Goal: Information Seeking & Learning: Check status

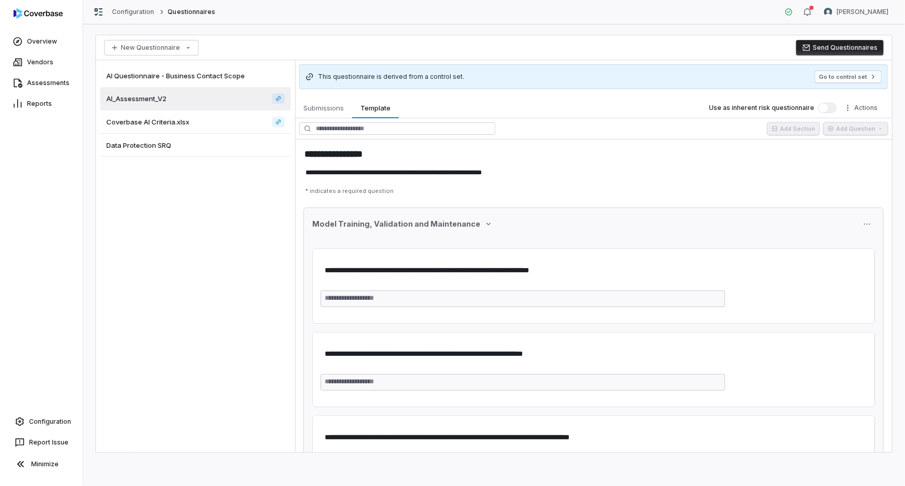
scroll to position [94, 0]
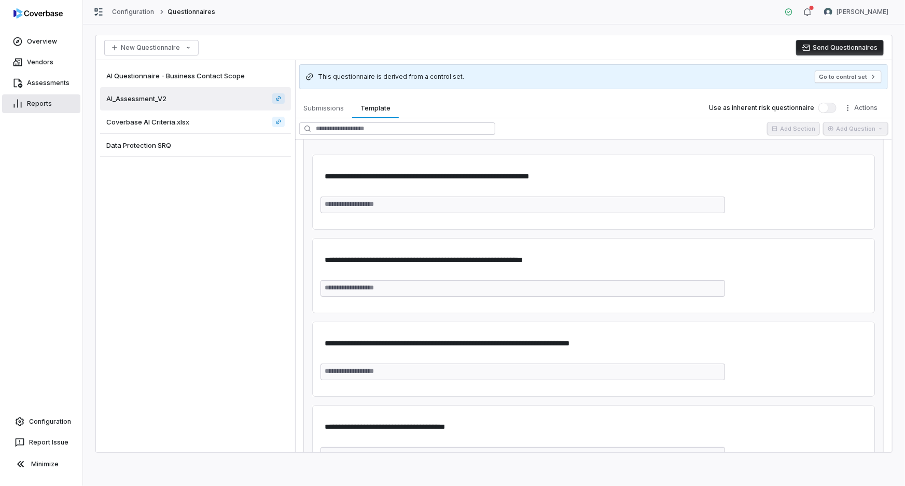
drag, startPoint x: 48, startPoint y: 86, endPoint x: 70, endPoint y: 110, distance: 32.4
click at [48, 86] on link "Assessments" at bounding box center [41, 83] width 78 height 19
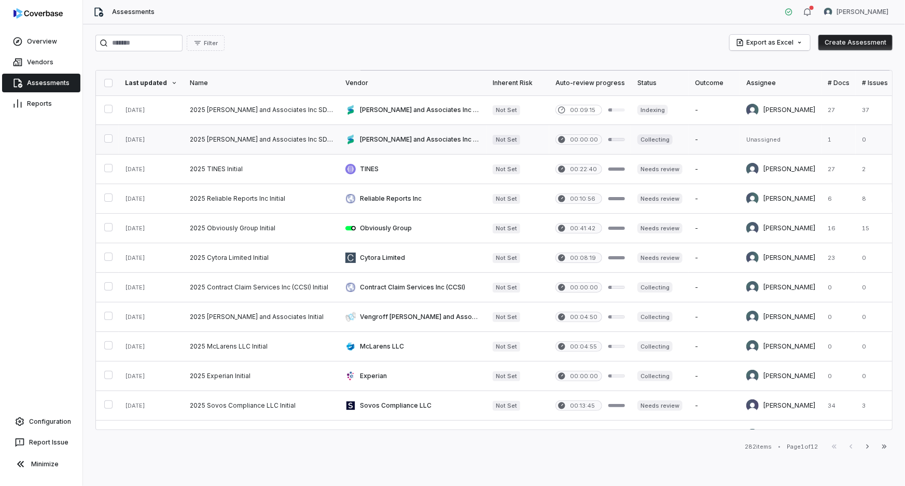
click at [288, 135] on link at bounding box center [262, 139] width 156 height 29
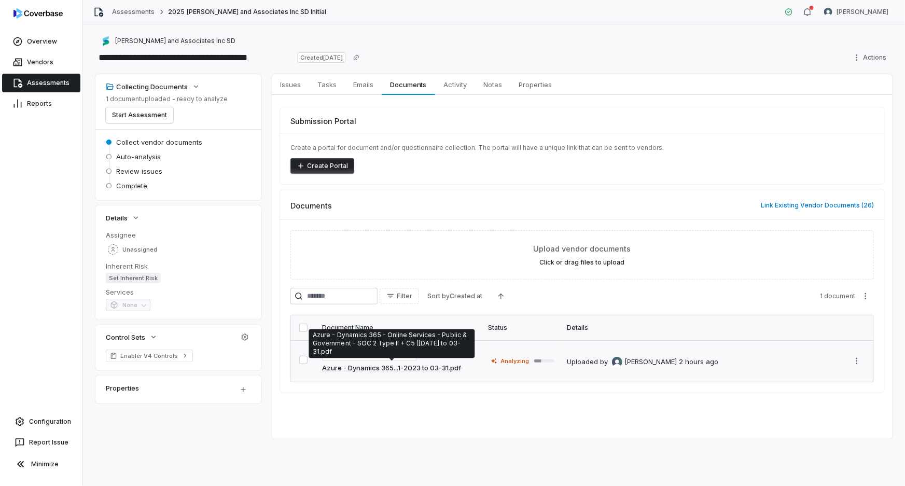
click at [433, 368] on link "Azure - Dynamics 365...1-2023 to 03-31.pdf" at bounding box center [391, 368] width 139 height 10
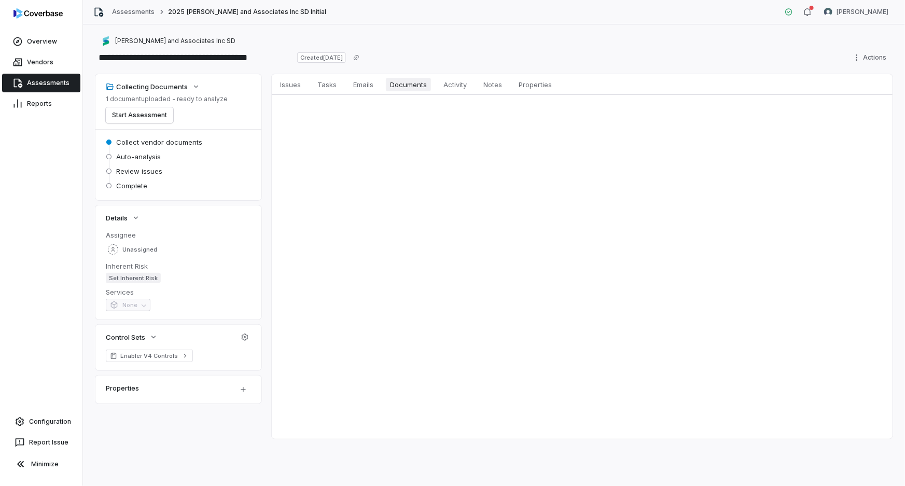
click at [413, 86] on span "Documents" at bounding box center [408, 84] width 45 height 13
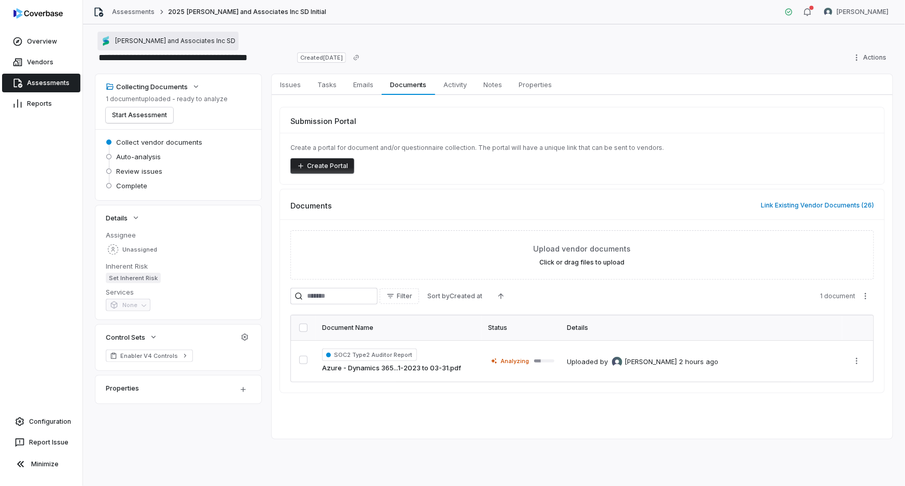
click at [161, 38] on span "[PERSON_NAME] and Associates Inc SD" at bounding box center [175, 41] width 120 height 8
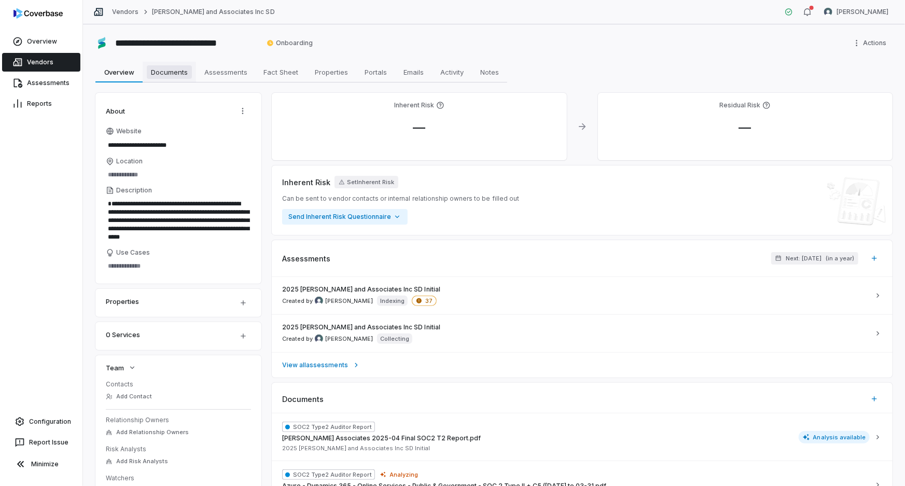
click at [188, 75] on span "Documents" at bounding box center [169, 71] width 45 height 13
type textarea "*"
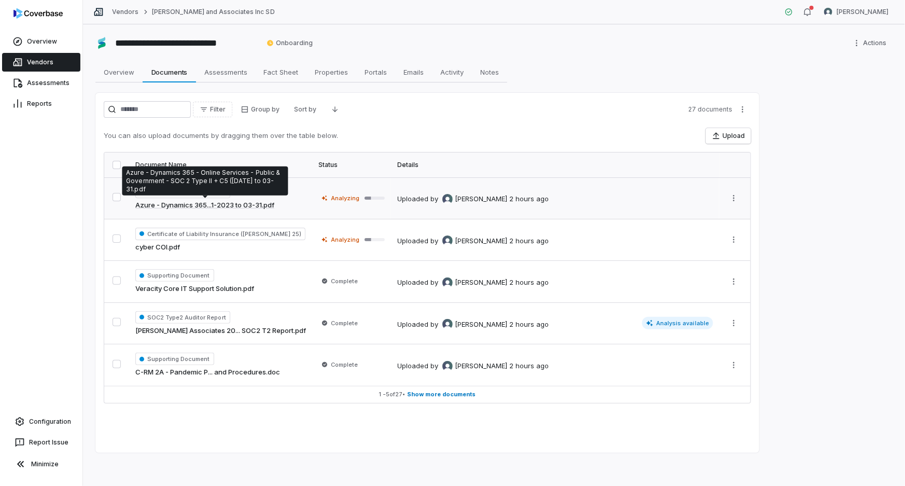
click at [244, 202] on link "Azure - Dynamics 365...1-2023 to 03-31.pdf" at bounding box center [204, 205] width 139 height 10
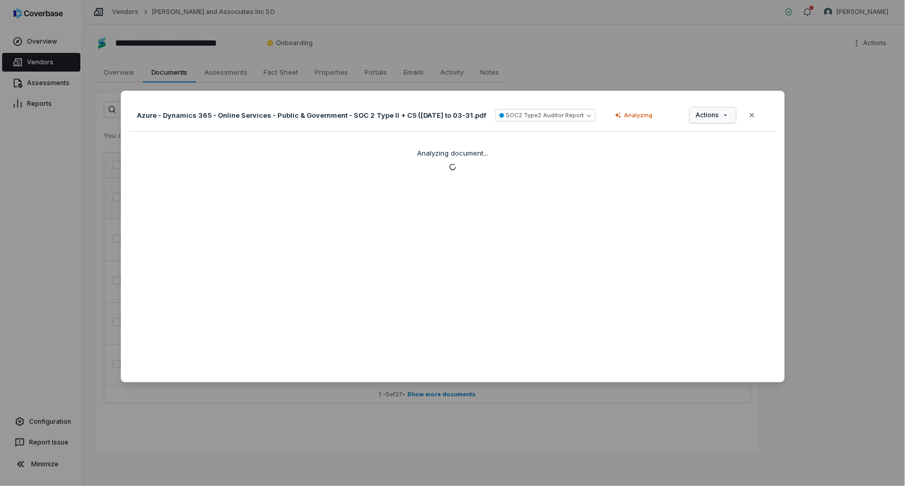
click at [716, 119] on div "Document Preview Azure - Dynamics 365 - Online Services - Public & Government -…" at bounding box center [452, 242] width 905 height 337
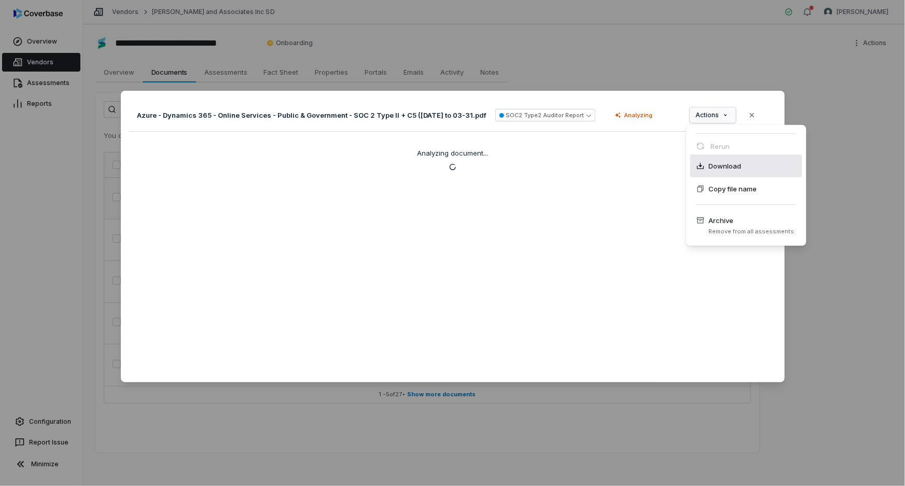
click at [723, 165] on span "Download" at bounding box center [725, 166] width 33 height 10
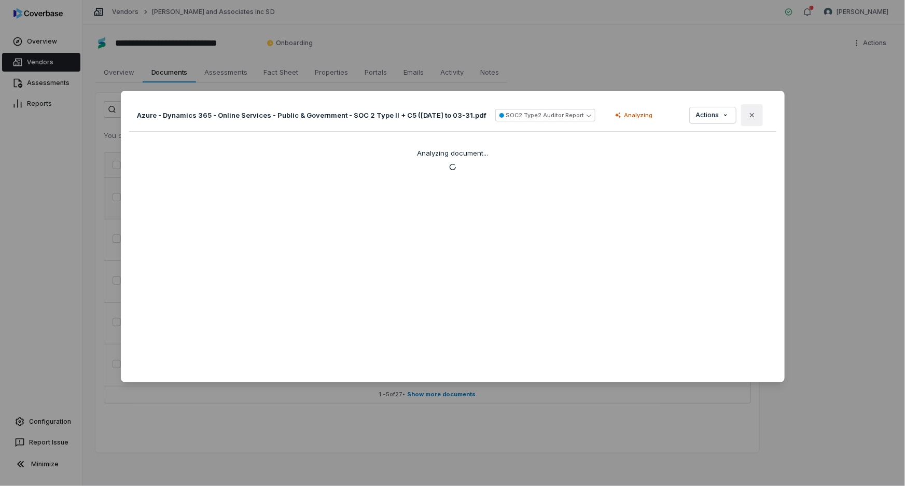
click at [748, 114] on icon "button" at bounding box center [752, 115] width 8 height 8
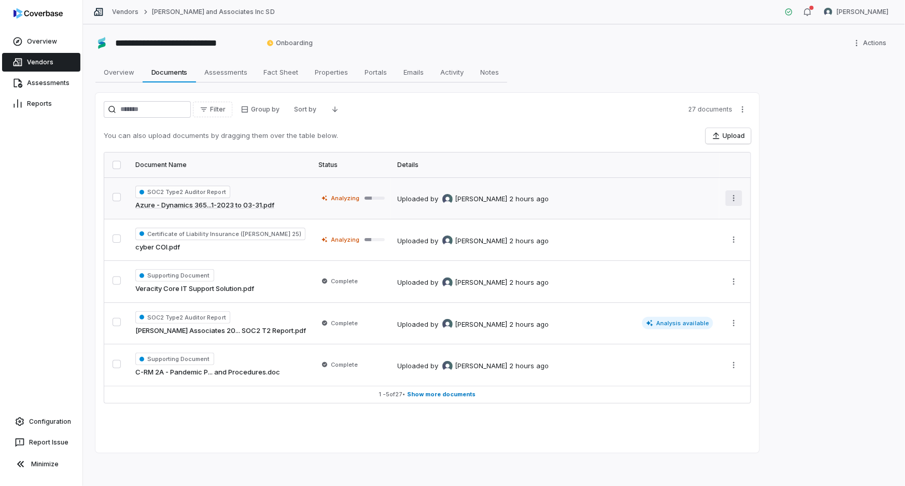
click at [733, 194] on html "**********" at bounding box center [452, 243] width 905 height 486
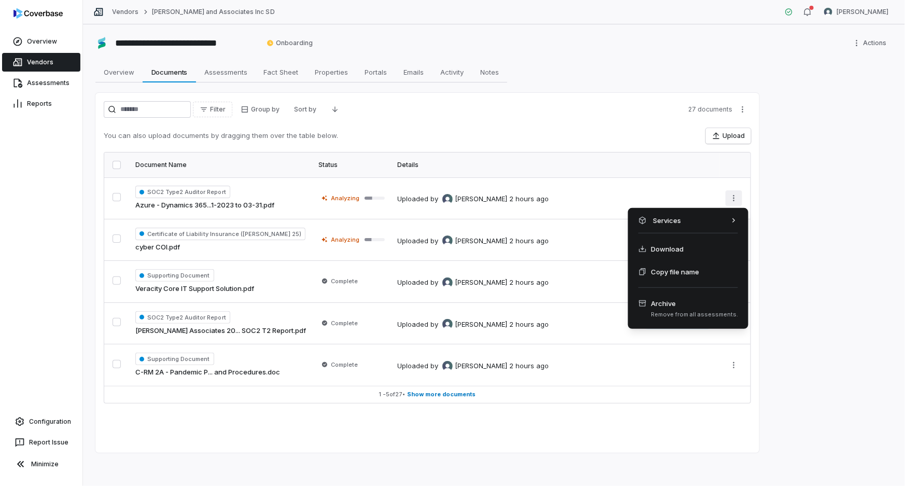
click at [776, 211] on html "**********" at bounding box center [452, 243] width 905 height 486
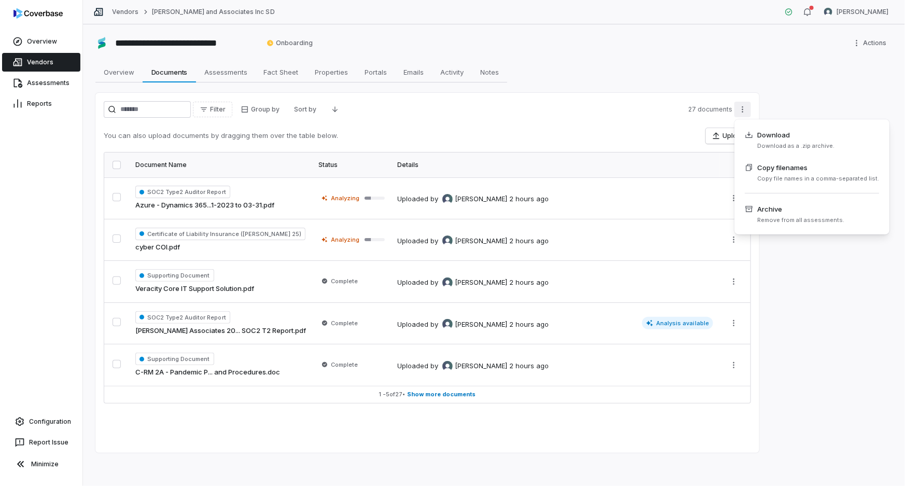
click at [739, 112] on html "**********" at bounding box center [452, 243] width 905 height 486
click at [644, 64] on html "**********" at bounding box center [452, 243] width 905 height 486
click at [127, 77] on span "Overview" at bounding box center [119, 71] width 39 height 13
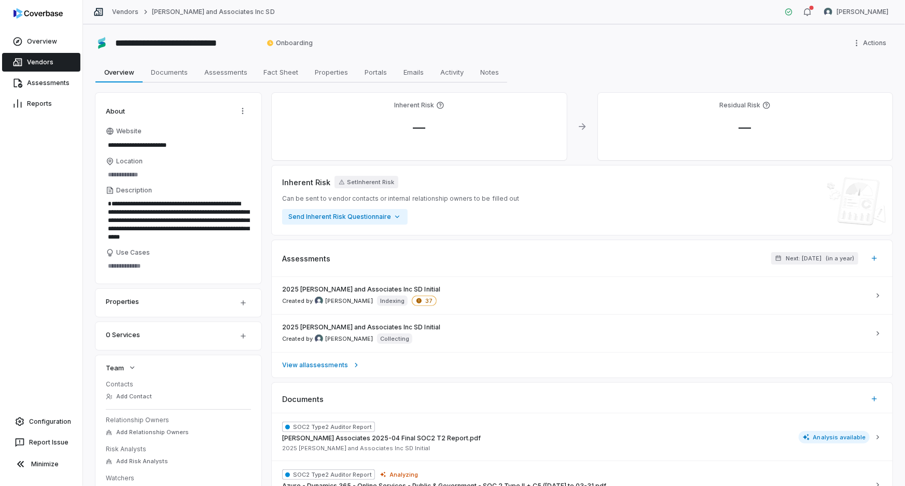
click at [45, 61] on link "Vendors" at bounding box center [41, 62] width 78 height 19
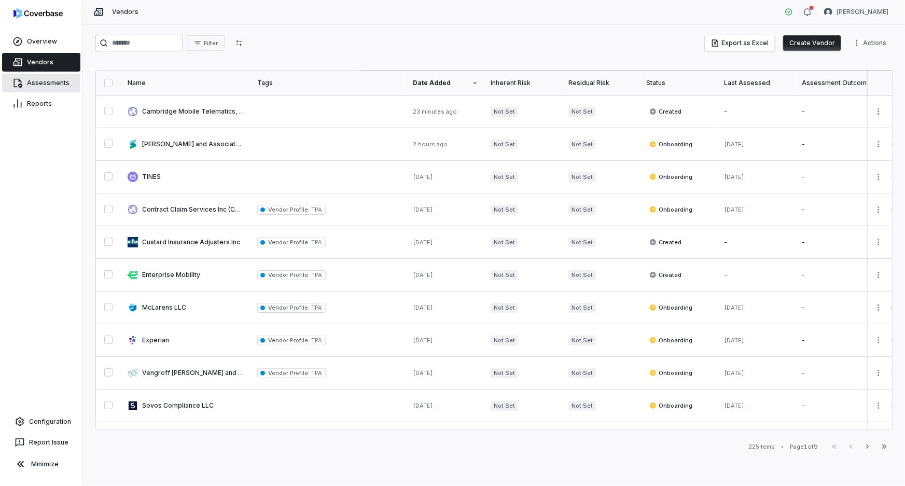
click at [63, 83] on link "Assessments" at bounding box center [41, 83] width 78 height 19
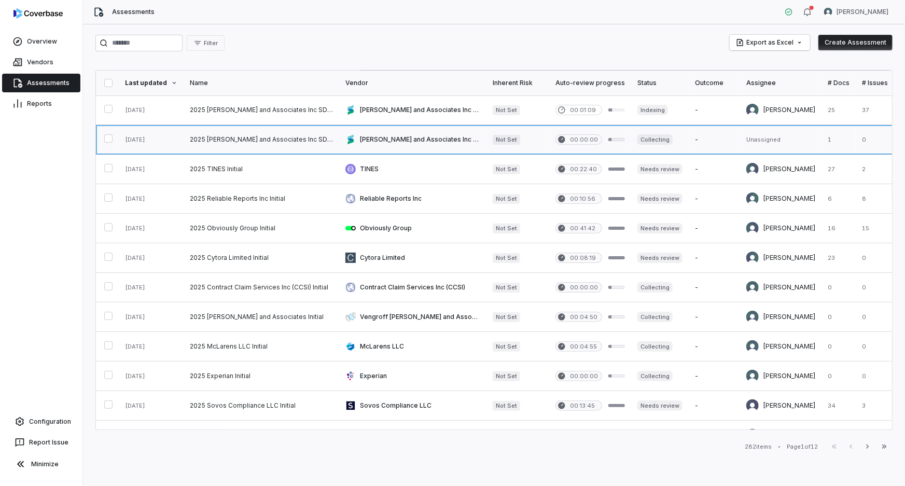
click at [268, 137] on link at bounding box center [262, 139] width 156 height 29
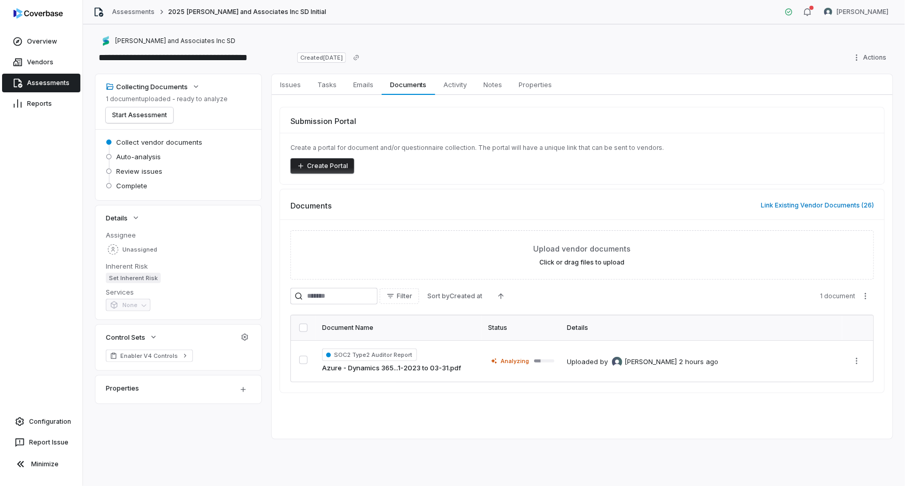
click at [65, 83] on link "Assessments" at bounding box center [41, 83] width 78 height 19
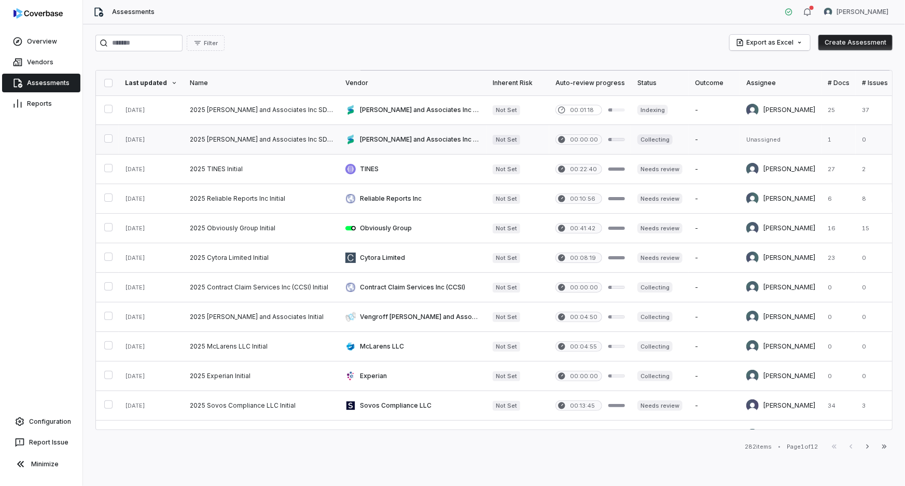
click at [295, 133] on link at bounding box center [262, 139] width 156 height 29
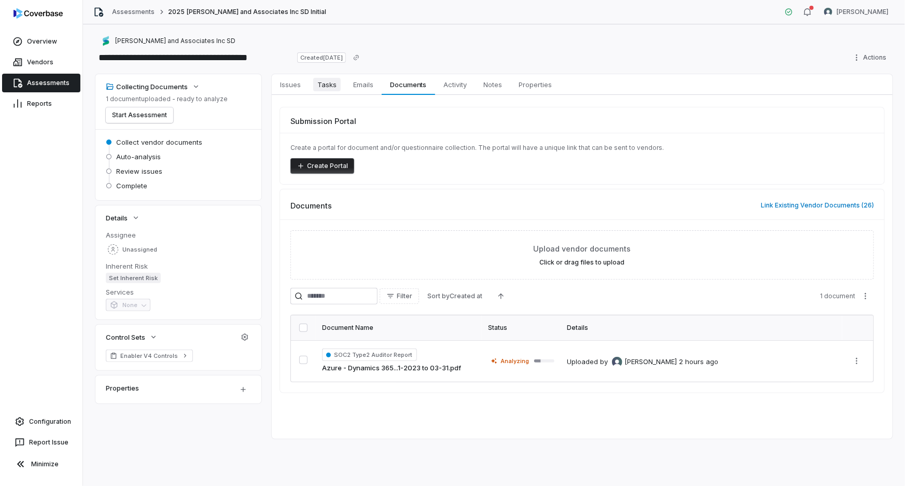
click at [332, 86] on span "Tasks" at bounding box center [326, 84] width 27 height 13
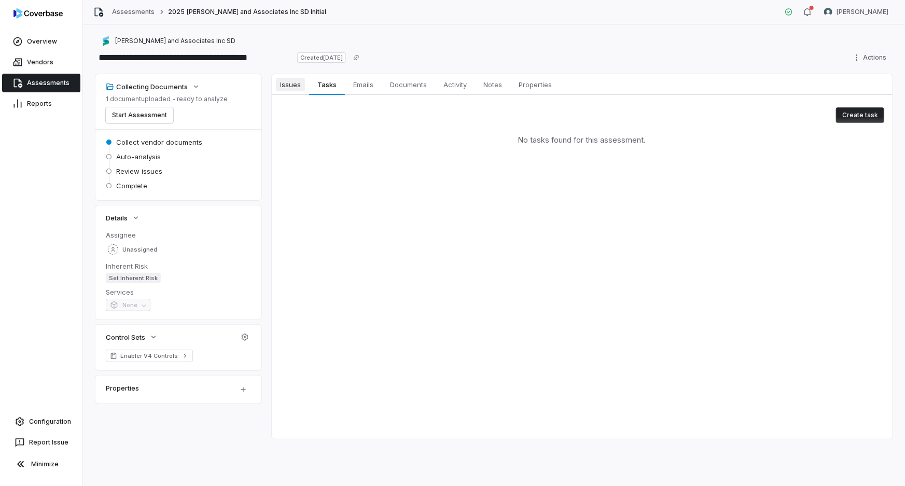
click at [297, 85] on span "Issues" at bounding box center [290, 84] width 29 height 13
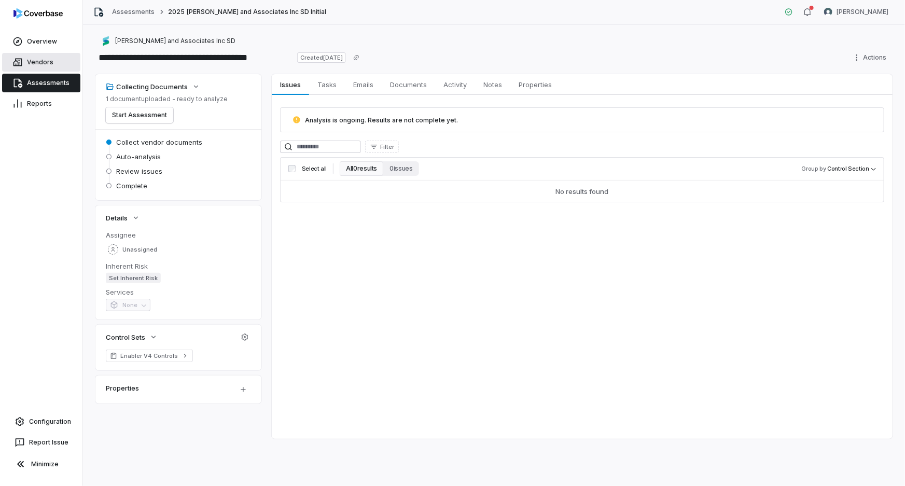
click at [45, 61] on link "Vendors" at bounding box center [41, 62] width 78 height 19
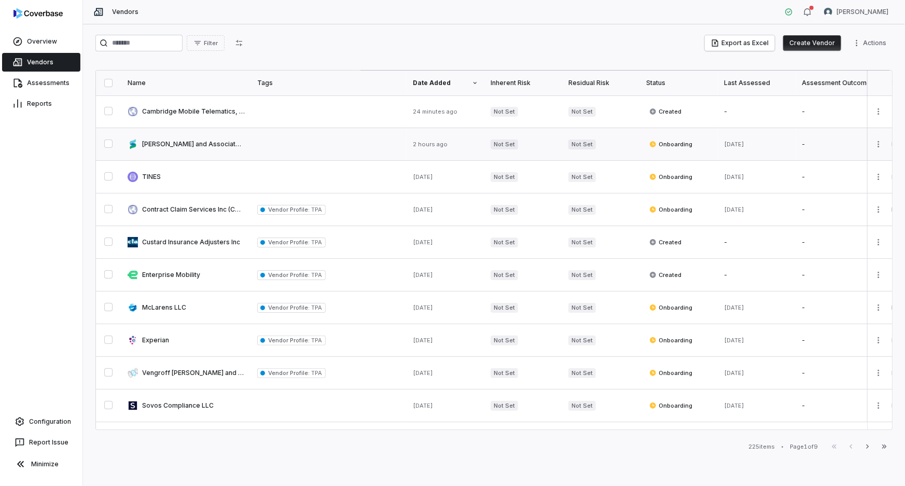
click at [216, 141] on link at bounding box center [186, 144] width 130 height 32
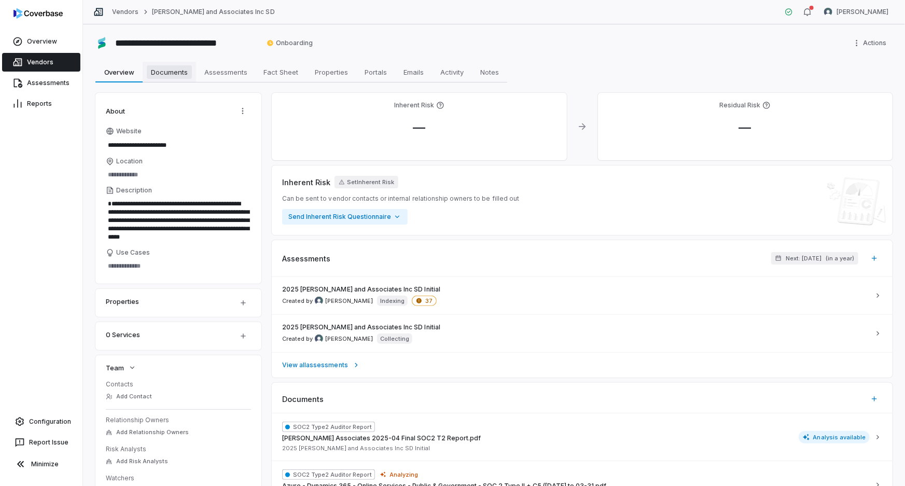
click at [168, 74] on span "Documents" at bounding box center [169, 71] width 45 height 13
type textarea "*"
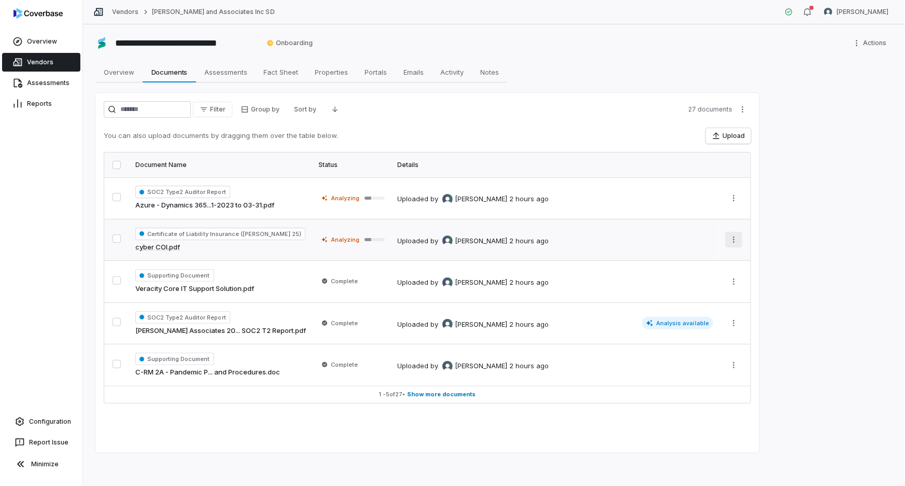
click at [734, 238] on html "**********" at bounding box center [452, 243] width 905 height 486
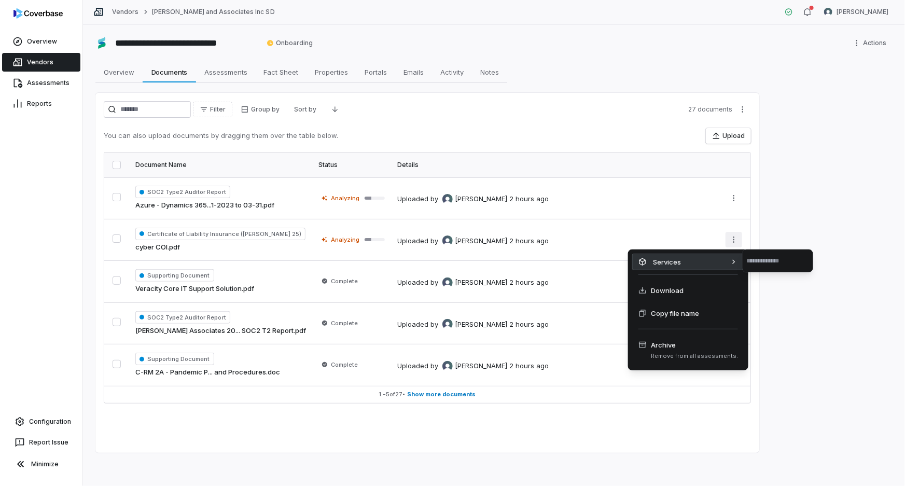
click at [719, 263] on div "Services" at bounding box center [688, 262] width 112 height 17
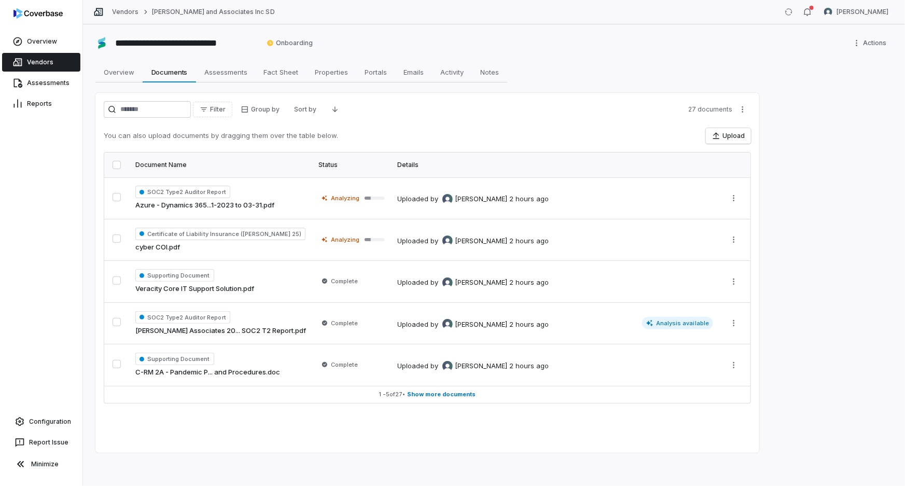
click at [832, 337] on html "**********" at bounding box center [452, 243] width 905 height 486
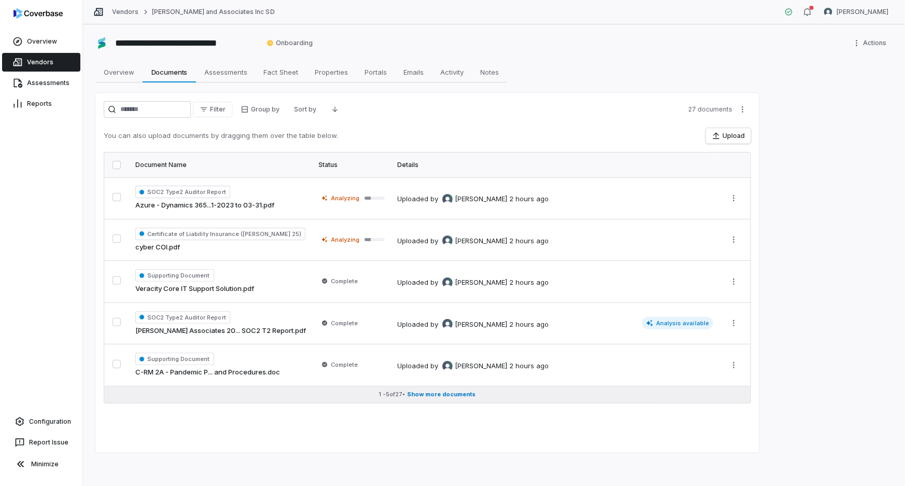
click at [436, 395] on span "Show more documents" at bounding box center [442, 395] width 68 height 8
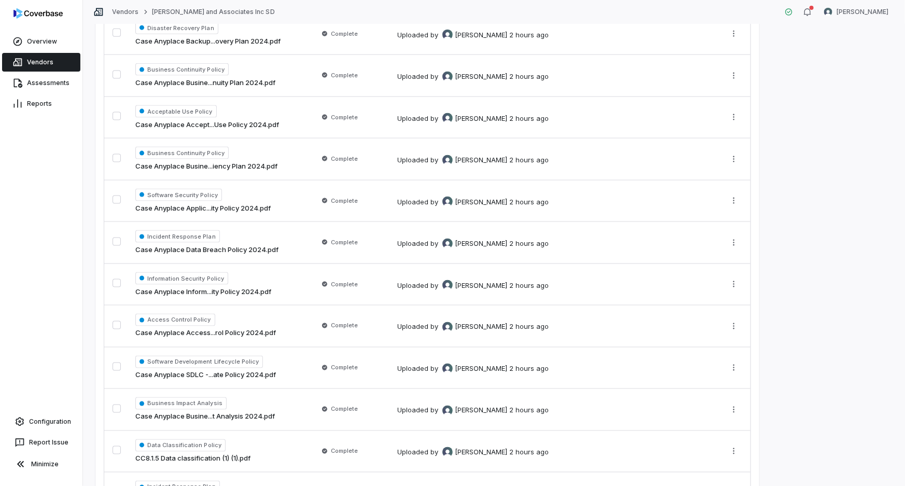
scroll to position [875, 0]
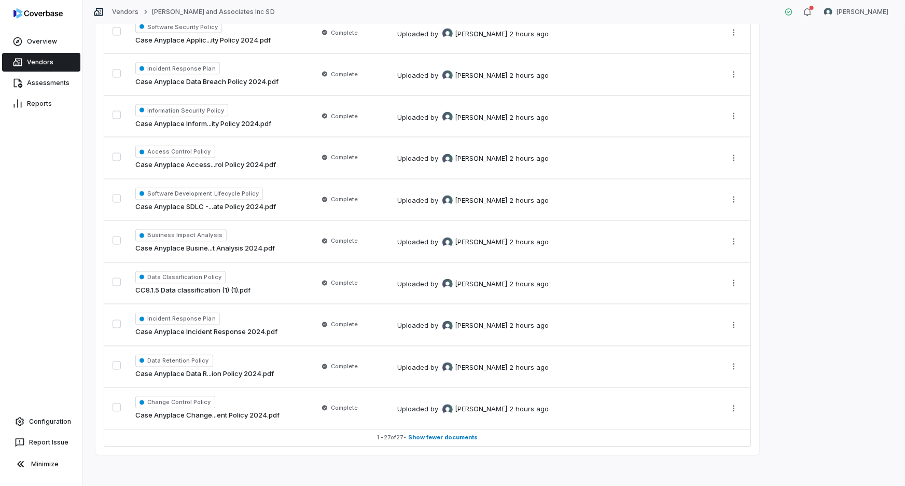
click at [447, 434] on span "Show fewer documents" at bounding box center [444, 438] width 70 height 8
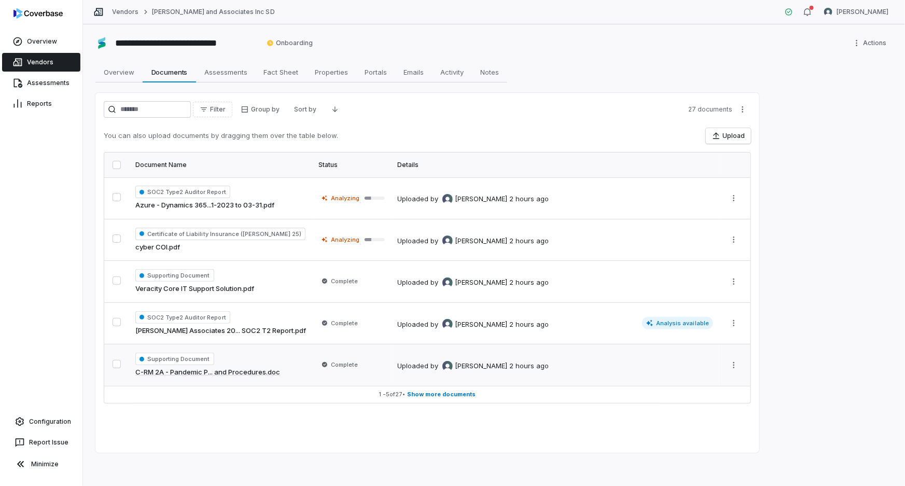
scroll to position [0, 0]
click at [432, 397] on span "Show more documents" at bounding box center [442, 395] width 68 height 8
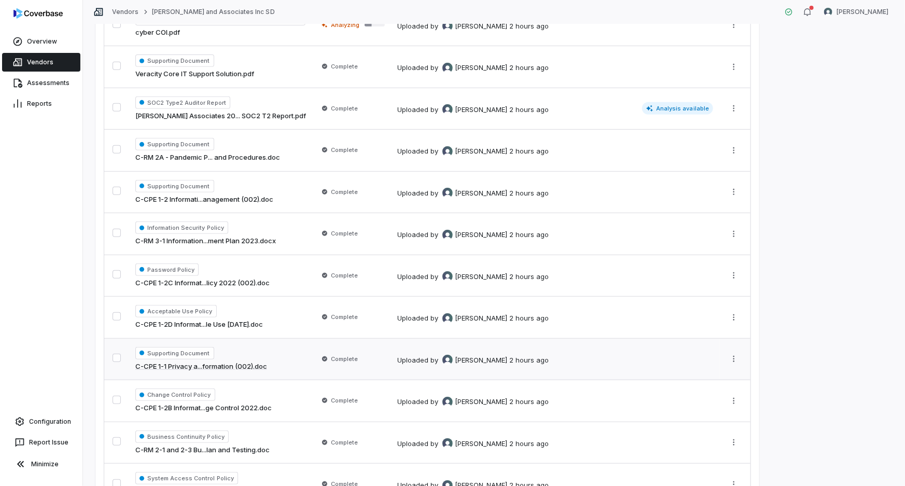
scroll to position [26, 0]
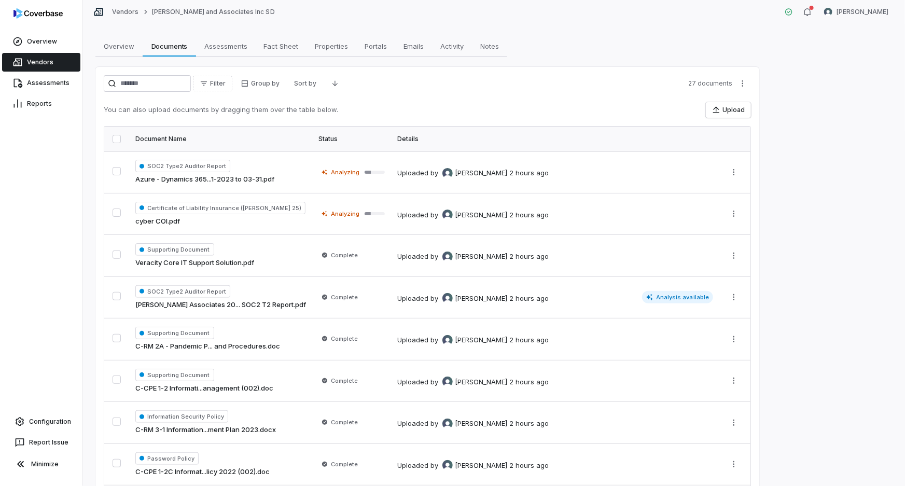
click at [379, 90] on div "Filter Group by Sort by 27 documents" at bounding box center [427, 83] width 647 height 17
click at [743, 85] on html "**********" at bounding box center [452, 243] width 905 height 486
click at [624, 93] on html "**********" at bounding box center [452, 243] width 905 height 486
click at [40, 80] on link "Assessments" at bounding box center [41, 83] width 78 height 19
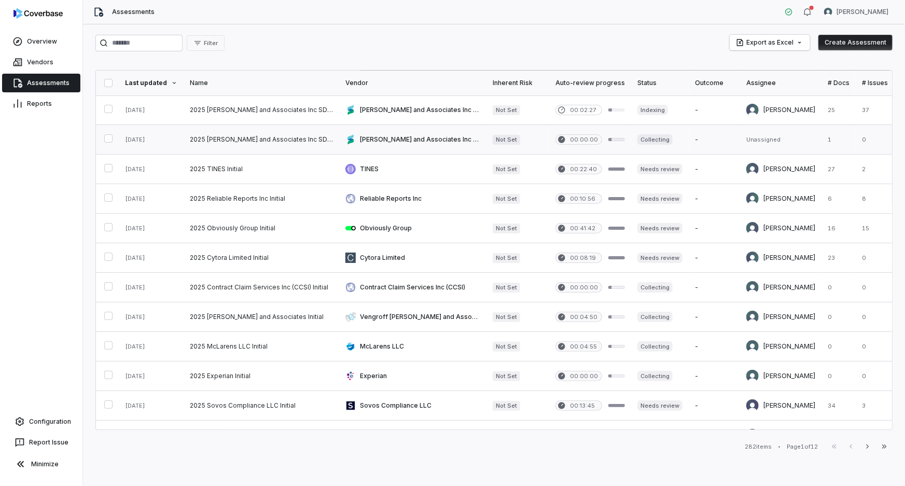
click at [261, 146] on link at bounding box center [262, 139] width 156 height 29
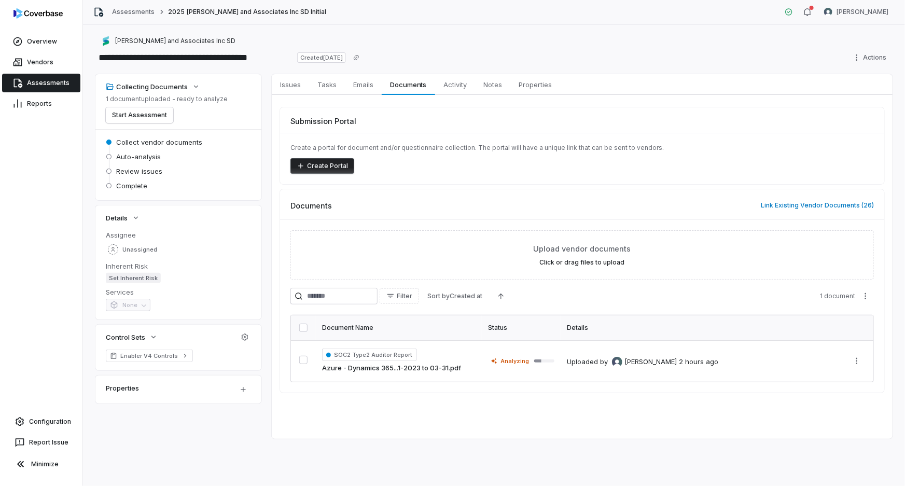
click at [42, 84] on link "Assessments" at bounding box center [41, 83] width 78 height 19
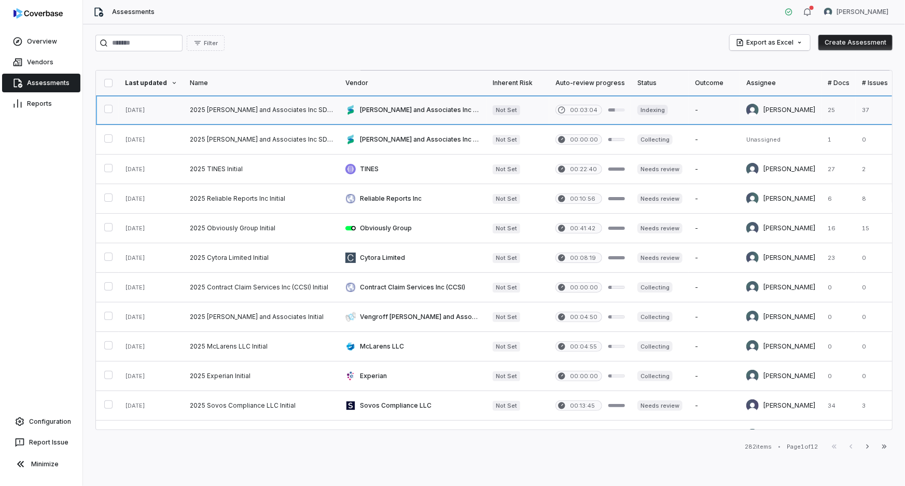
click at [305, 118] on link at bounding box center [262, 109] width 156 height 29
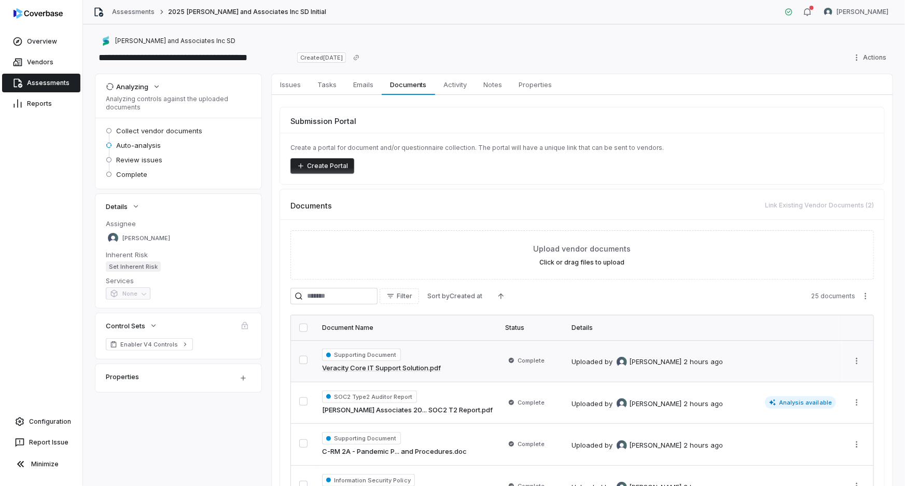
scroll to position [135, 0]
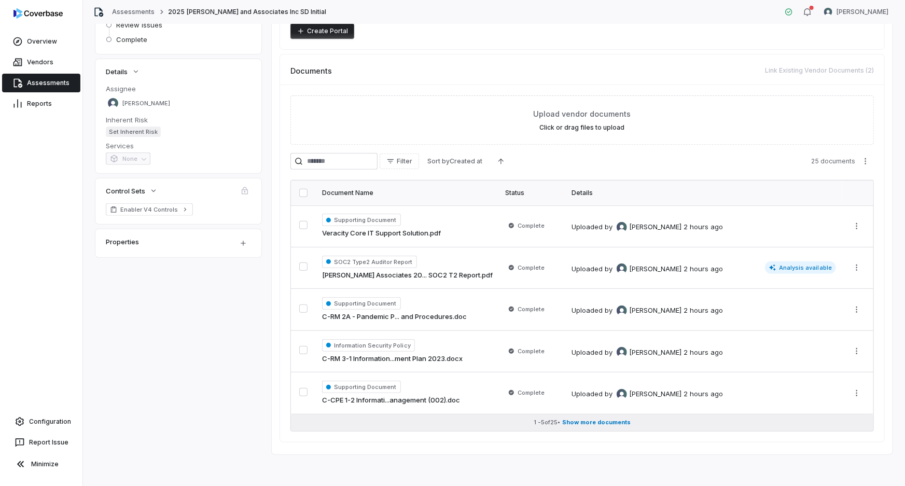
click at [595, 422] on span "Show more documents" at bounding box center [596, 423] width 68 height 8
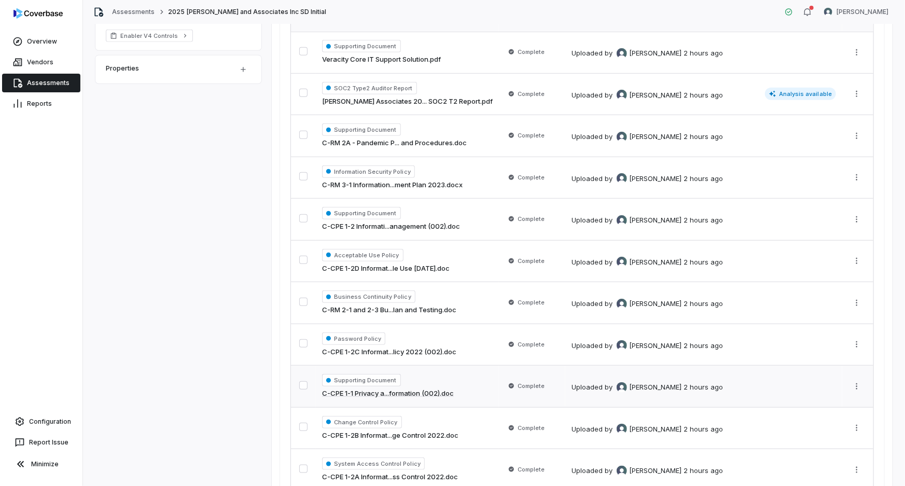
scroll to position [167, 0]
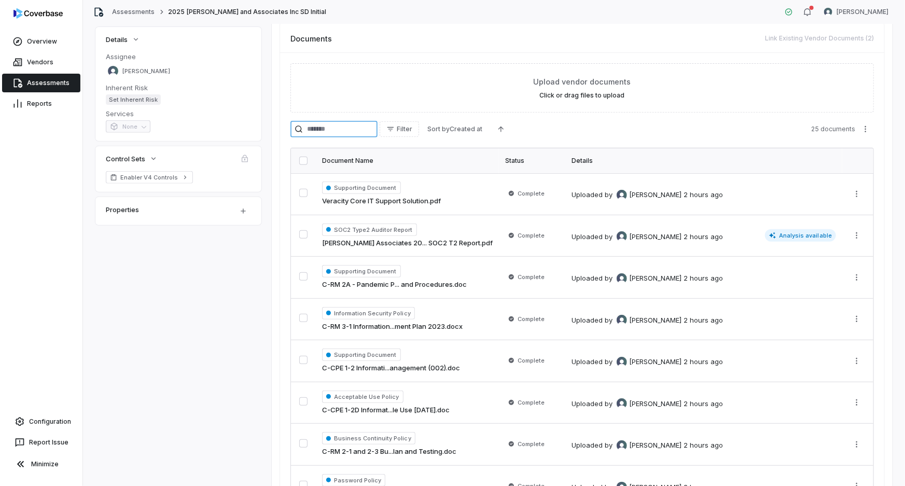
click at [359, 131] on input "search" at bounding box center [334, 129] width 87 height 17
type input "***"
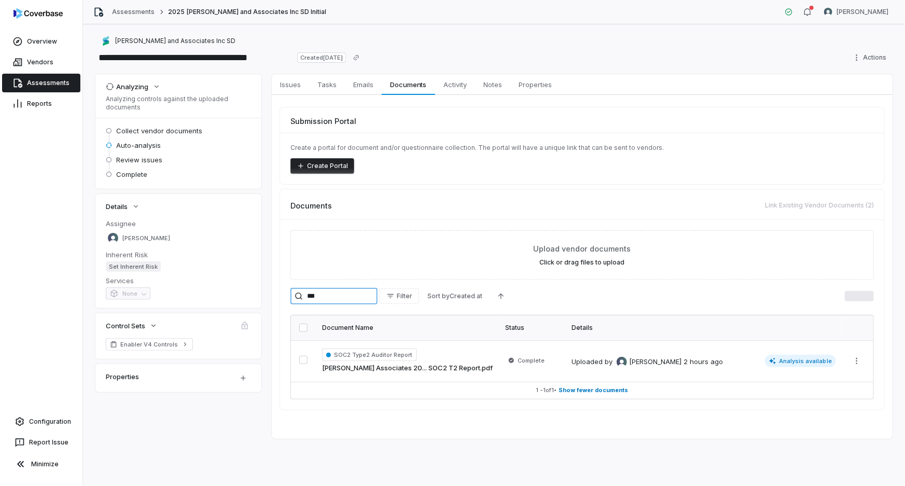
scroll to position [0, 0]
drag, startPoint x: 344, startPoint y: 295, endPoint x: 272, endPoint y: 296, distance: 71.6
click at [273, 296] on div "Submission Portal Create a portal for document and/or questionnaire collection.…" at bounding box center [582, 258] width 621 height 327
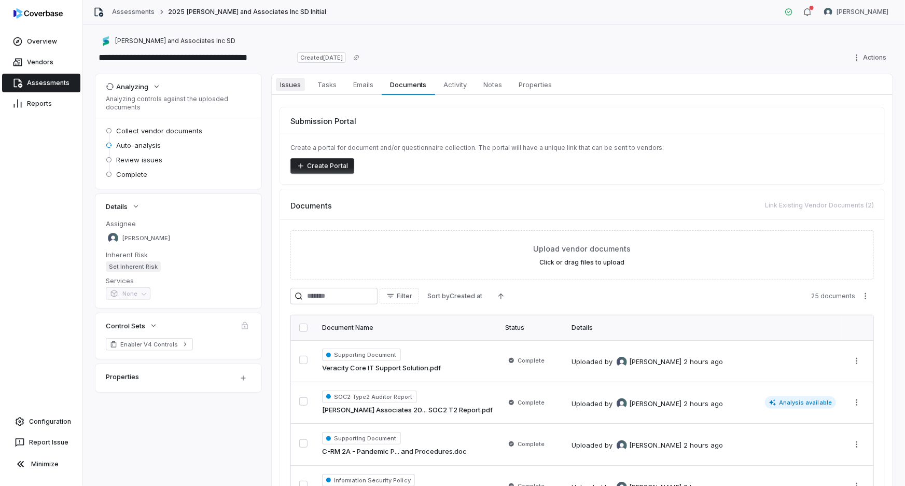
click at [289, 85] on span "Issues" at bounding box center [290, 84] width 29 height 13
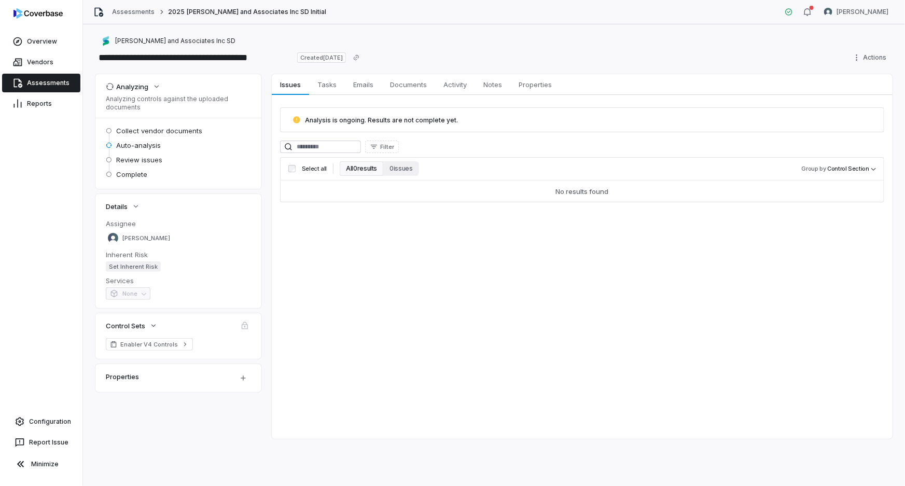
click at [46, 83] on link "Assessments" at bounding box center [41, 83] width 78 height 19
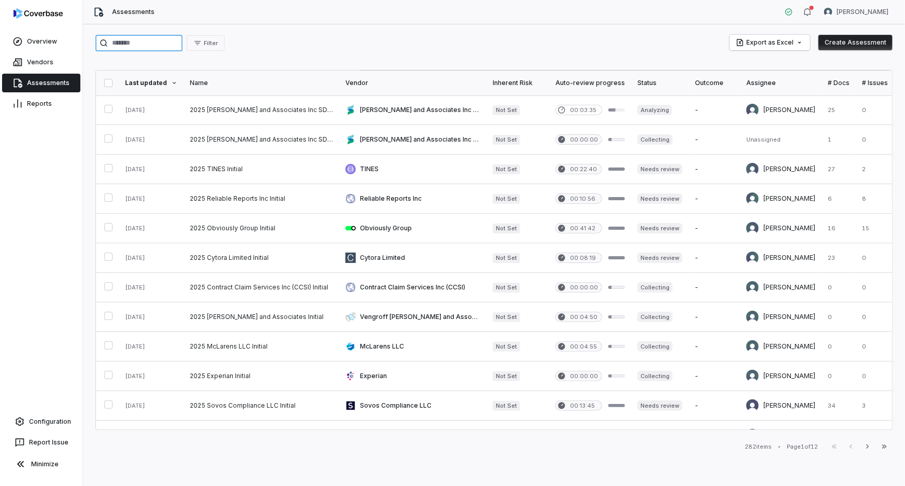
click at [165, 46] on input "search" at bounding box center [138, 43] width 87 height 17
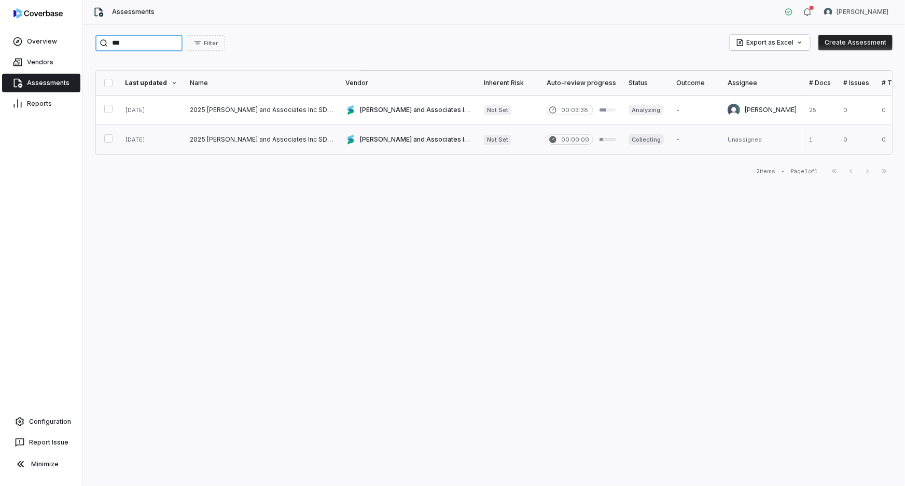
type input "***"
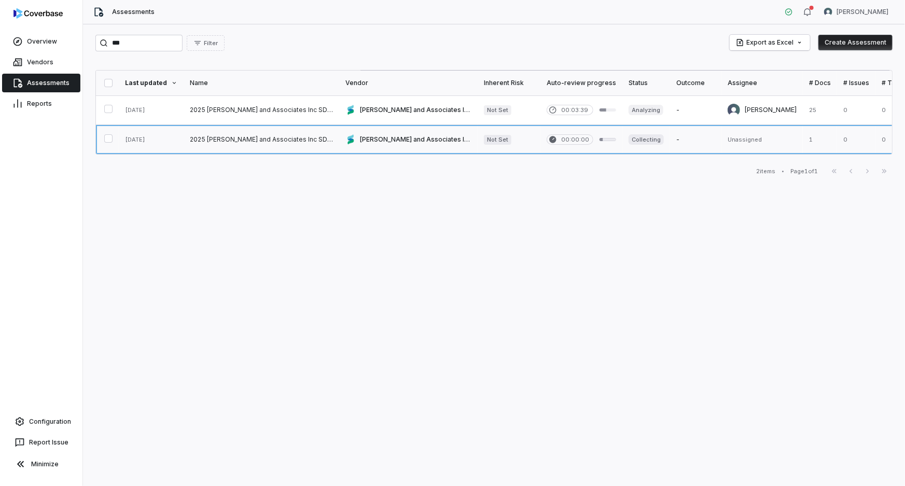
click at [366, 142] on link at bounding box center [408, 139] width 139 height 29
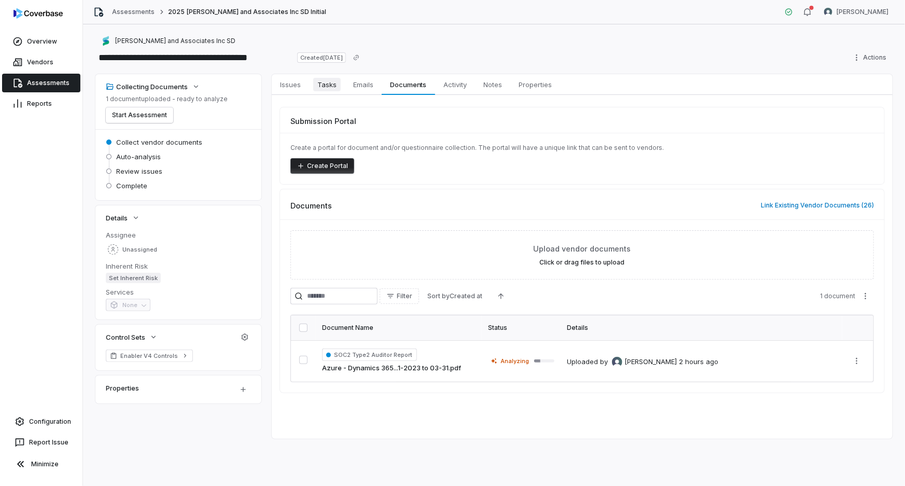
click at [329, 85] on span "Tasks" at bounding box center [326, 84] width 27 height 13
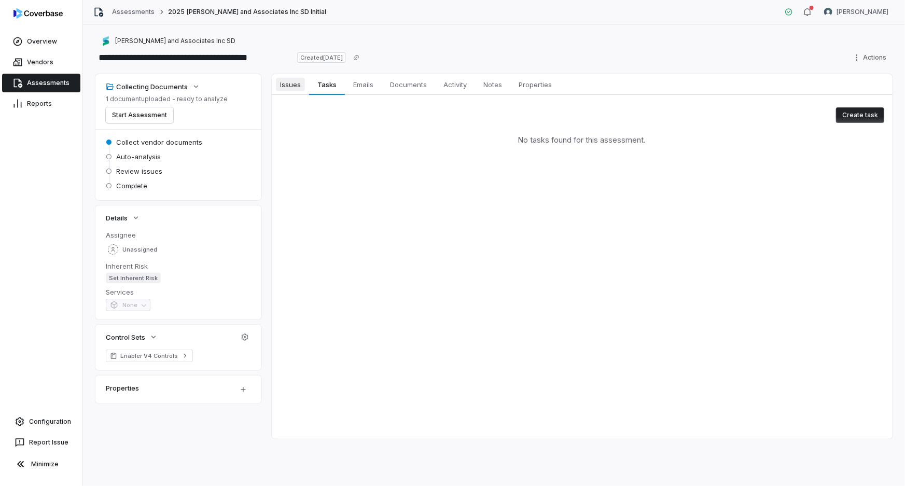
click at [293, 79] on span "Issues" at bounding box center [290, 84] width 29 height 13
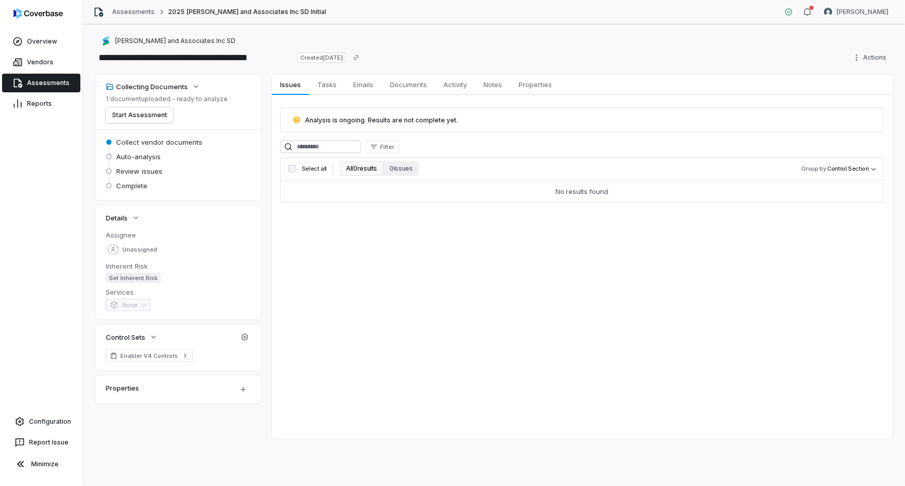
click at [50, 85] on link "Assessments" at bounding box center [41, 83] width 78 height 19
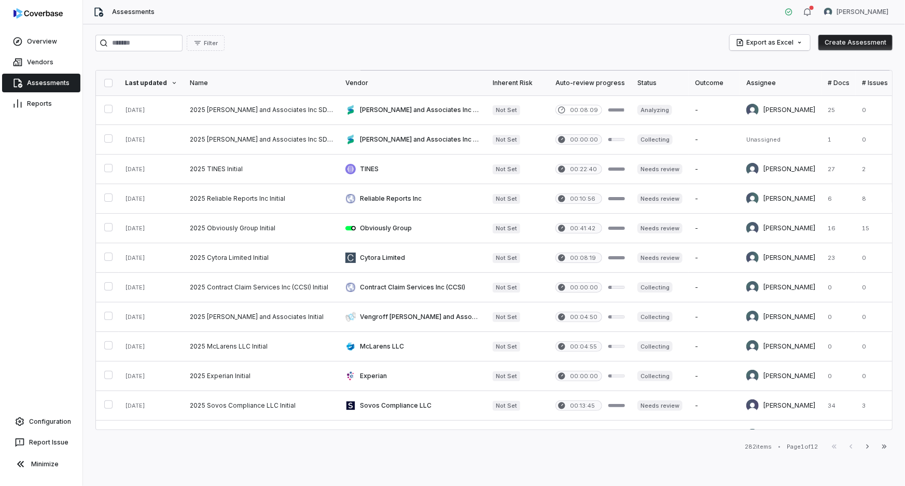
drag, startPoint x: 187, startPoint y: 52, endPoint x: 182, endPoint y: 45, distance: 9.4
click at [187, 52] on div "Filter Export as Excel Create Assessment Last updated Name Vendor Inherent Risk…" at bounding box center [494, 255] width 822 height 462
click at [182, 43] on input "search" at bounding box center [138, 43] width 87 height 17
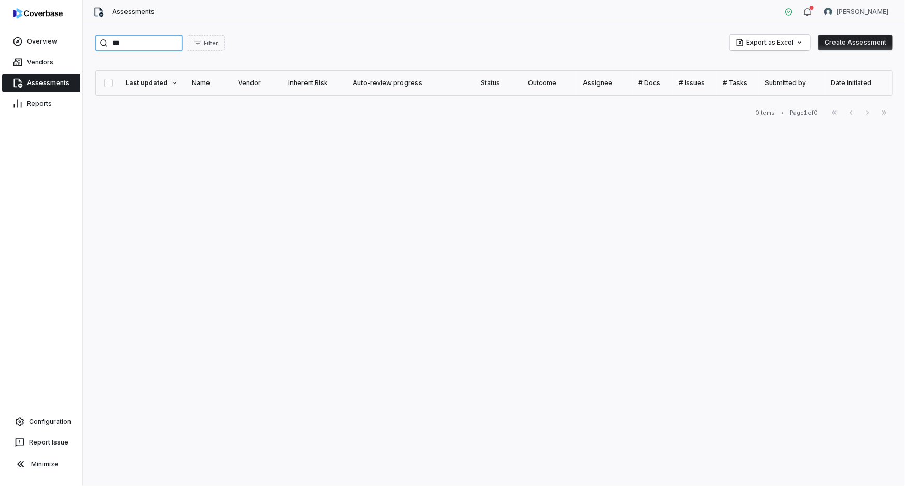
type input "***"
